Goal: Information Seeking & Learning: Find specific fact

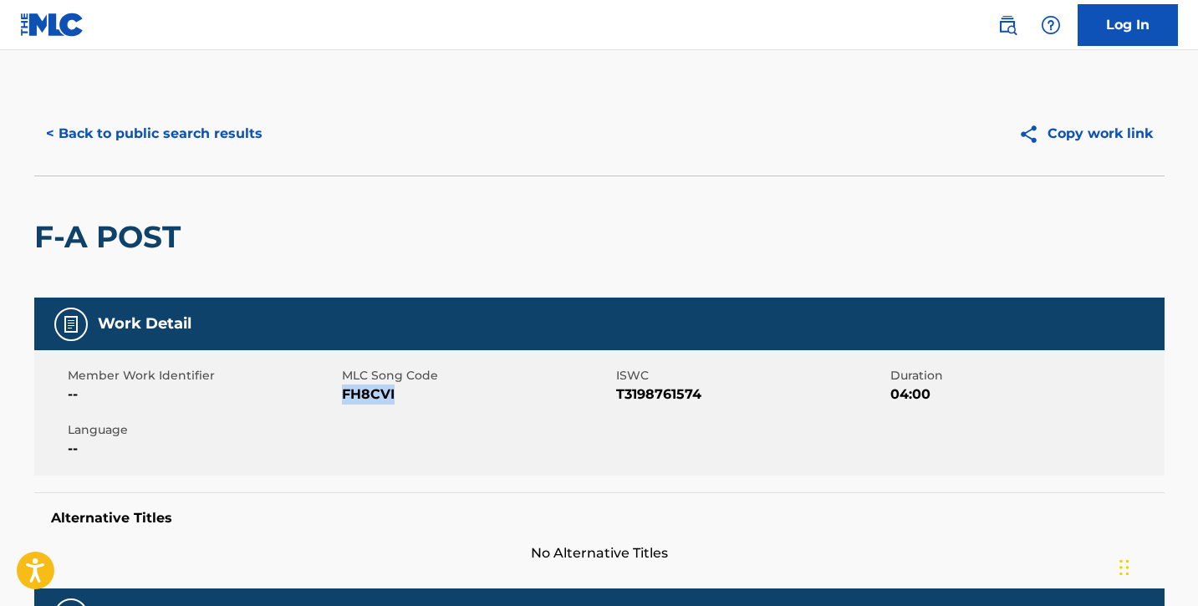
click at [94, 137] on button "< Back to public search results" at bounding box center [154, 134] width 240 height 42
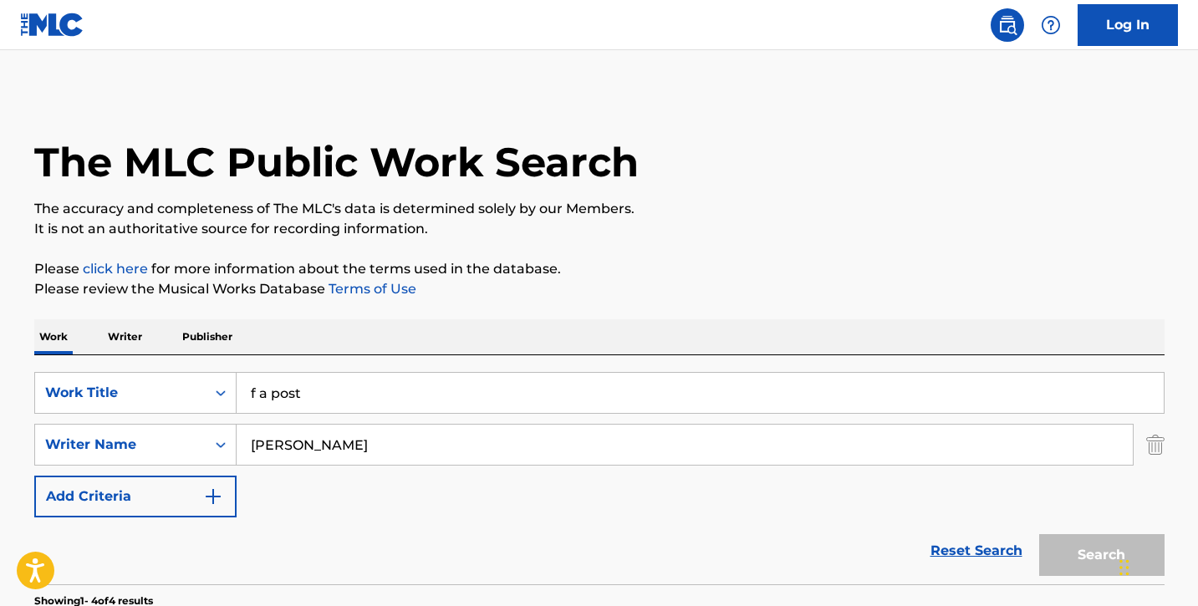
scroll to position [240, 0]
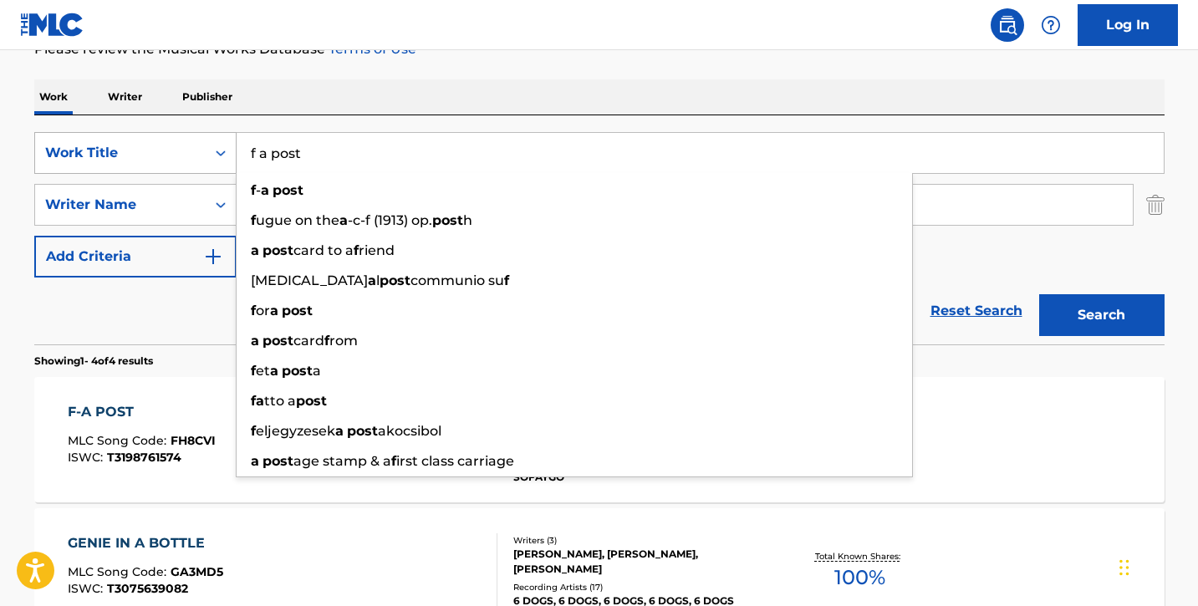
drag, startPoint x: 329, startPoint y: 154, endPoint x: 230, endPoint y: 152, distance: 99.5
click at [230, 152] on div "SearchWithCriteria4679fc17-b9db-4b16-ae55-396735d4bc86 Work Title f a post f - …" at bounding box center [599, 153] width 1130 height 42
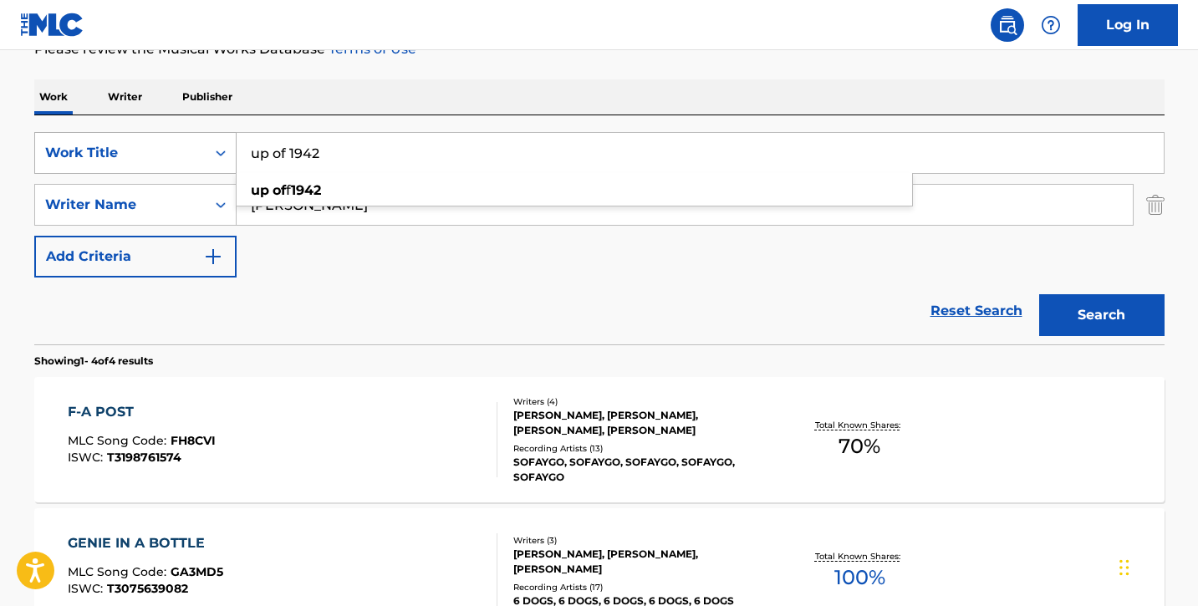
type input "up of 1942"
click at [1039, 294] on button "Search" at bounding box center [1101, 315] width 125 height 42
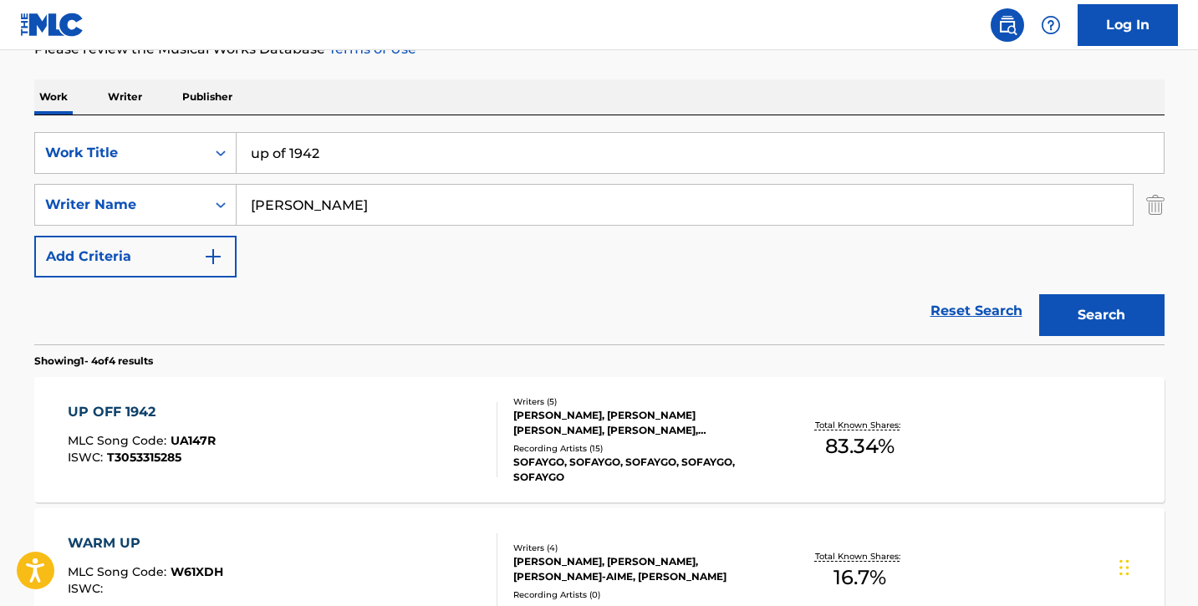
click at [381, 405] on div "UP OFF 1942 MLC Song Code : UA147R ISWC : T3053315285" at bounding box center [283, 439] width 430 height 75
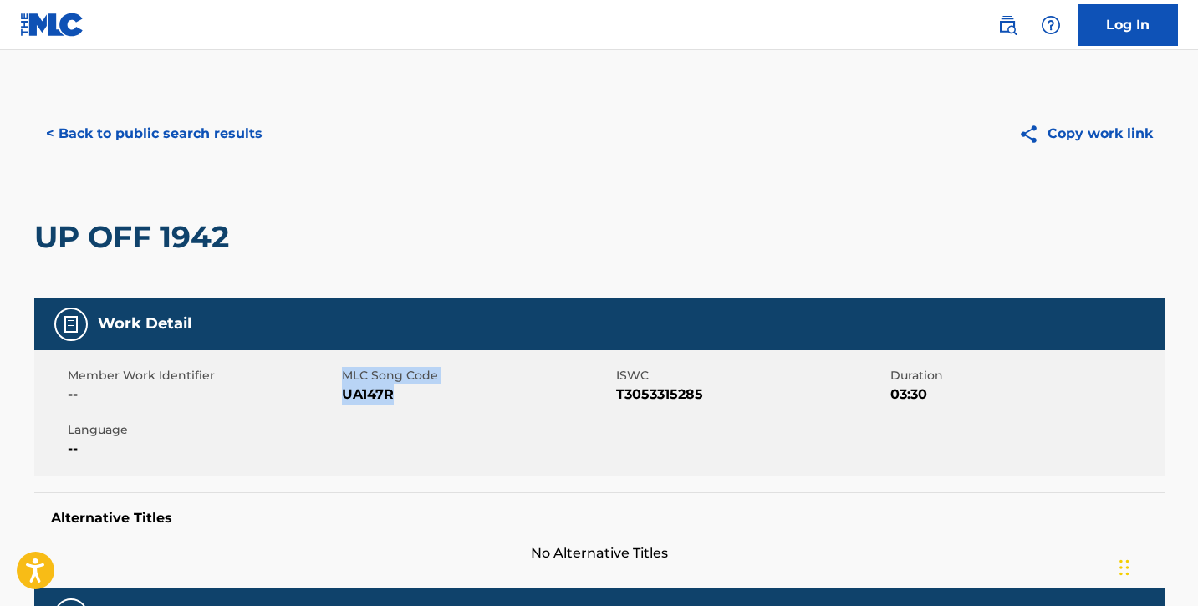
drag, startPoint x: 340, startPoint y: 394, endPoint x: 399, endPoint y: 395, distance: 59.3
click at [399, 395] on div "Member Work Identifier -- MLC Song Code UA147R ISWC T3053315285 Duration 03:30 …" at bounding box center [599, 412] width 1130 height 125
click at [399, 395] on span "UA147R" at bounding box center [477, 394] width 270 height 20
drag, startPoint x: 342, startPoint y: 394, endPoint x: 394, endPoint y: 394, distance: 51.8
click at [394, 394] on span "UA147R" at bounding box center [477, 394] width 270 height 20
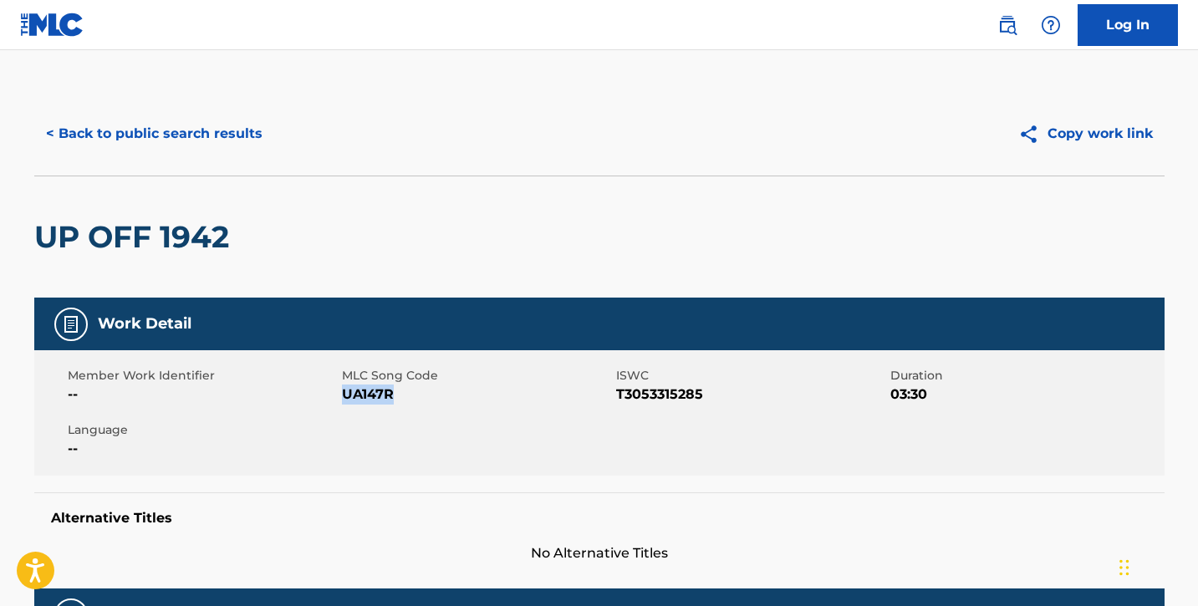
copy span "UA147R"
drag, startPoint x: 615, startPoint y: 390, endPoint x: 736, endPoint y: 396, distance: 121.3
click at [736, 396] on span "T3053315285" at bounding box center [751, 394] width 270 height 20
copy span "T3053315285"
drag, startPoint x: 342, startPoint y: 394, endPoint x: 428, endPoint y: 390, distance: 86.2
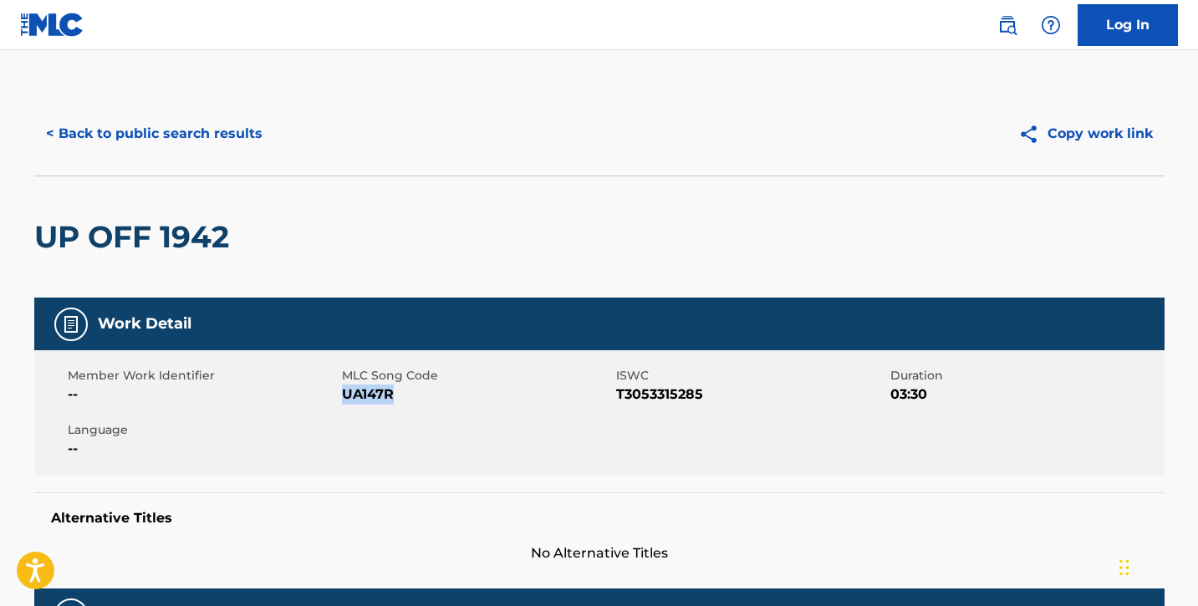
click at [428, 390] on span "UA147R" at bounding box center [477, 394] width 270 height 20
copy span "UA147R"
click at [573, 396] on span "UA147R" at bounding box center [477, 394] width 270 height 20
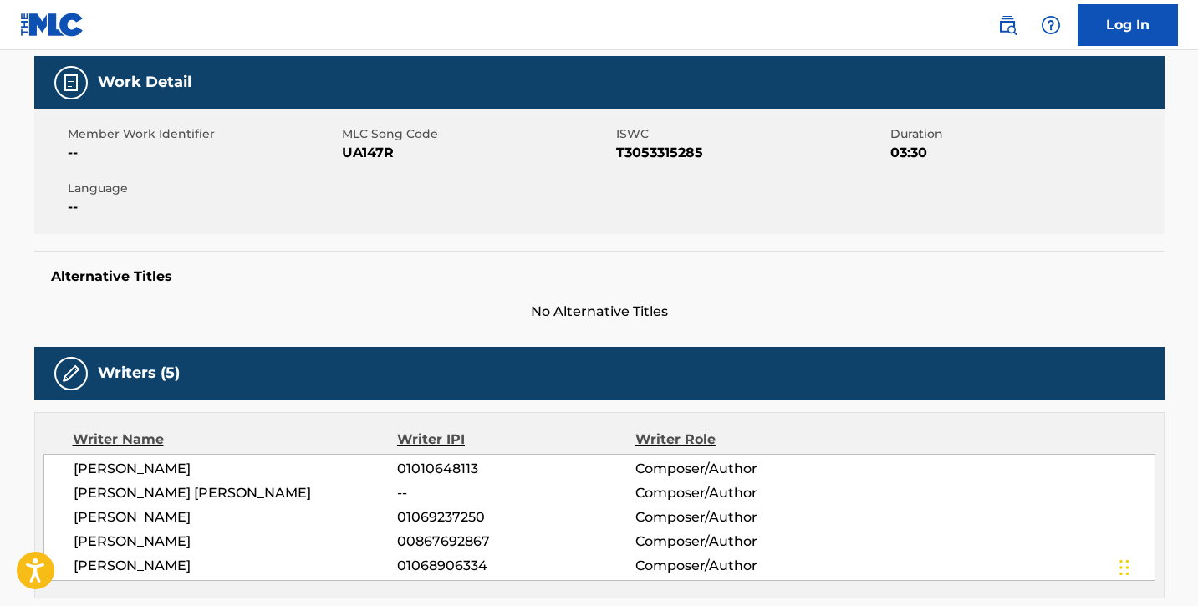
click at [567, 430] on div "Writer IPI" at bounding box center [516, 440] width 238 height 20
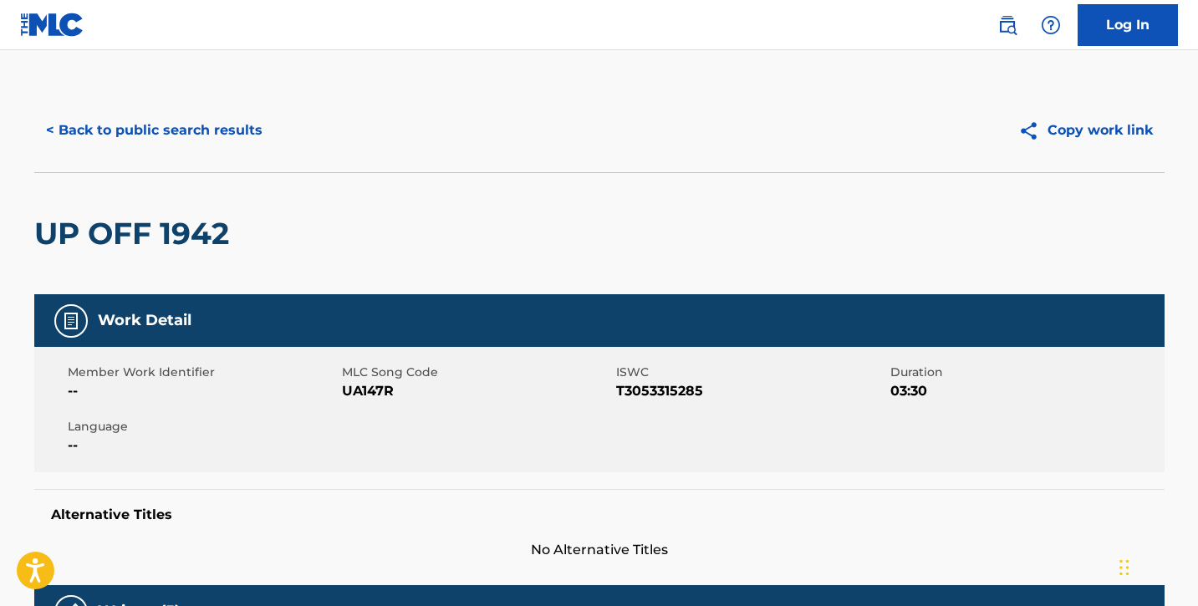
scroll to position [3, 0]
